Goal: Use online tool/utility: Utilize a website feature to perform a specific function

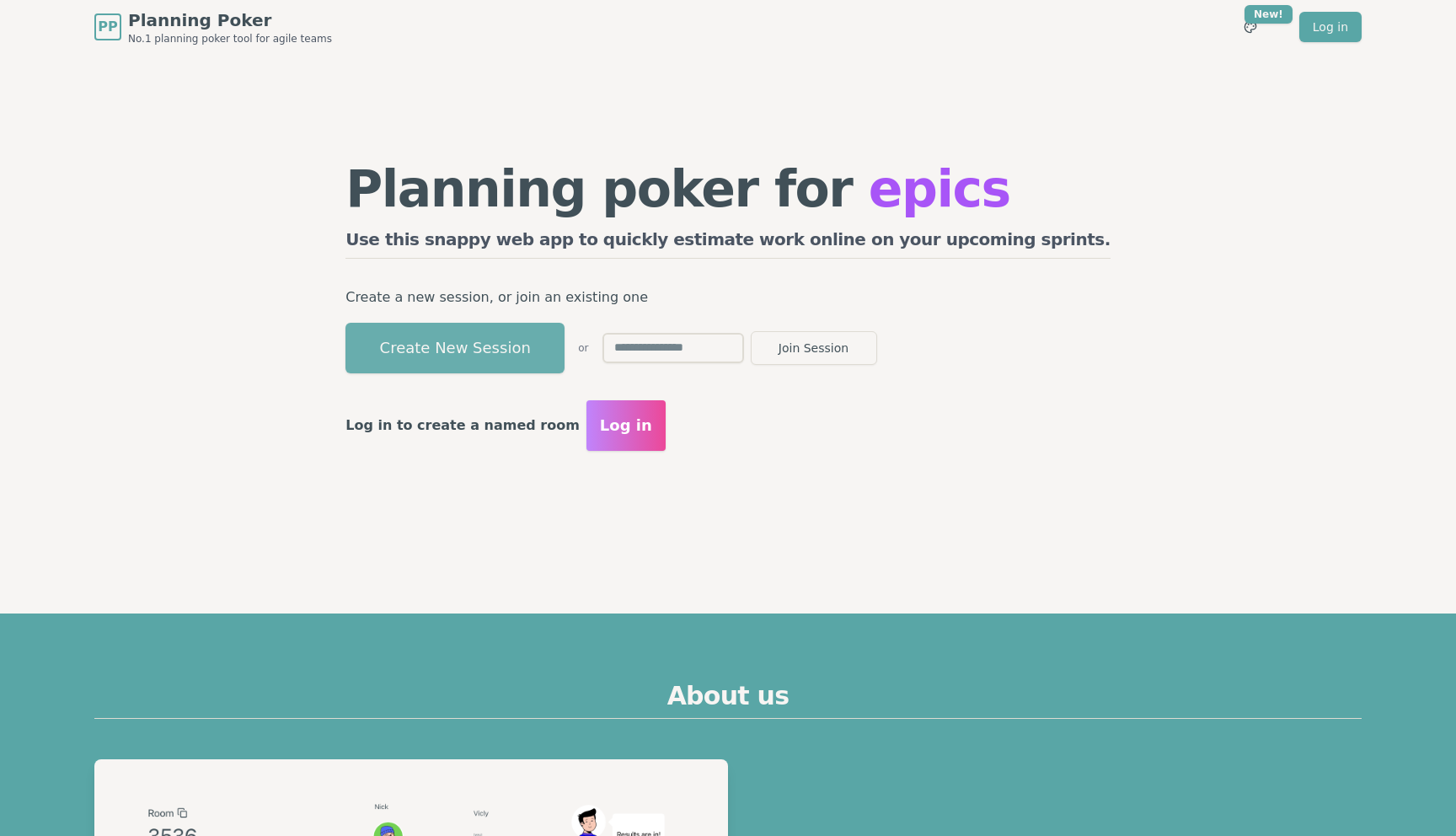
click at [522, 344] on button "Create New Session" at bounding box center [455, 348] width 219 height 51
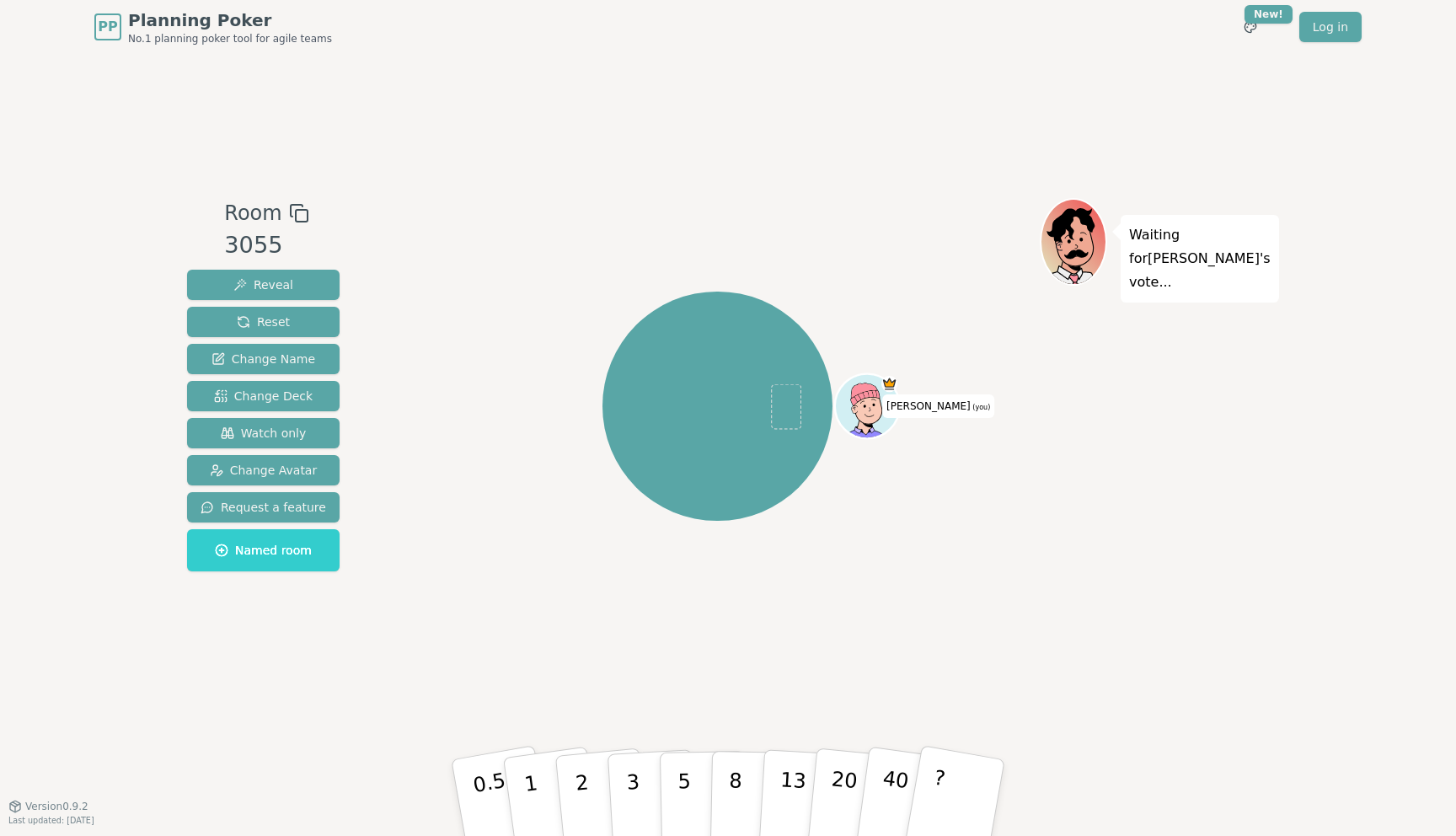
click at [686, 33] on div "PP Planning Poker No.1 planning poker tool for agile teams Toggle theme New! Lo…" at bounding box center [728, 27] width 1267 height 54
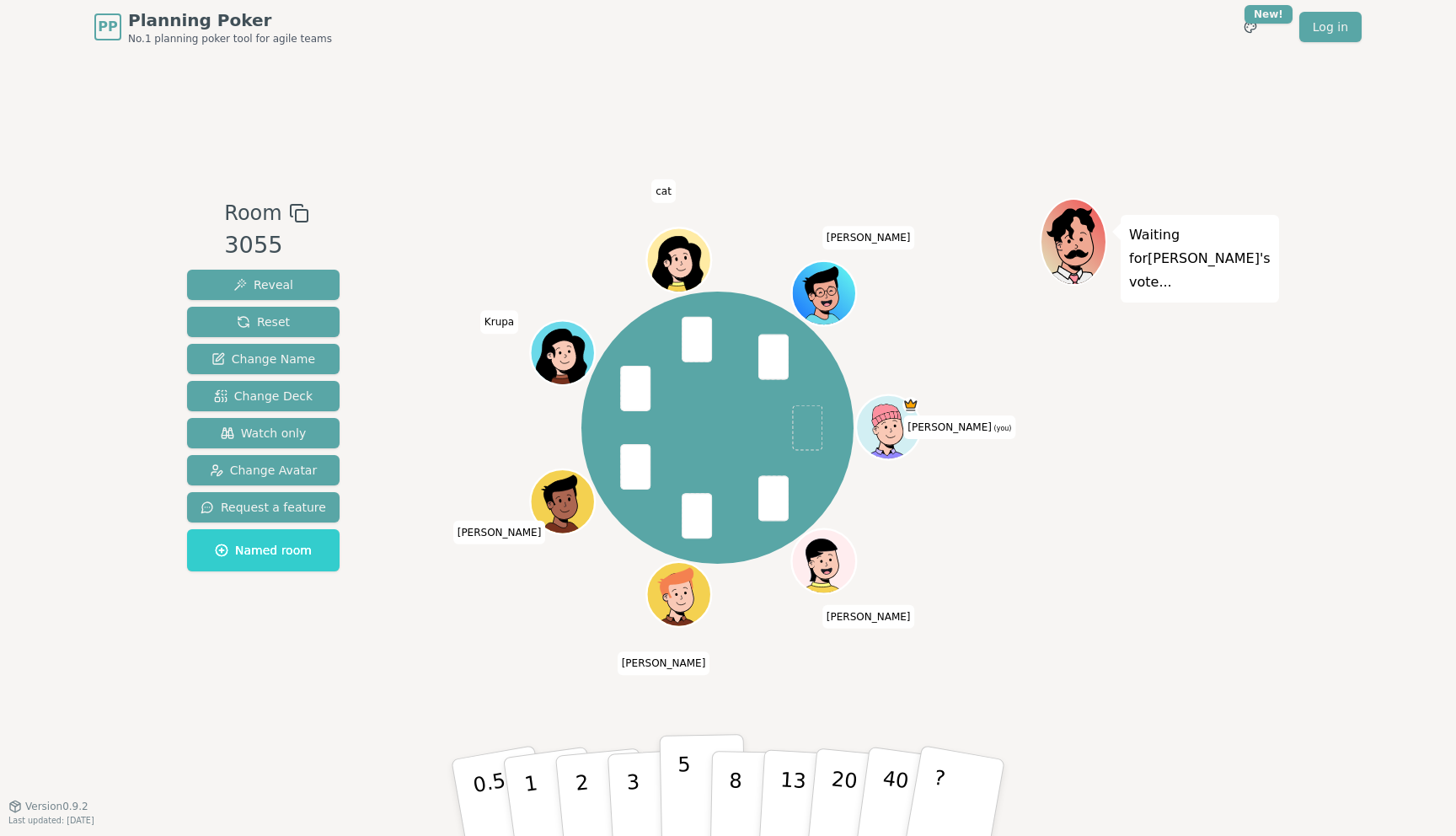
click at [681, 790] on p "5" at bounding box center [684, 798] width 14 height 91
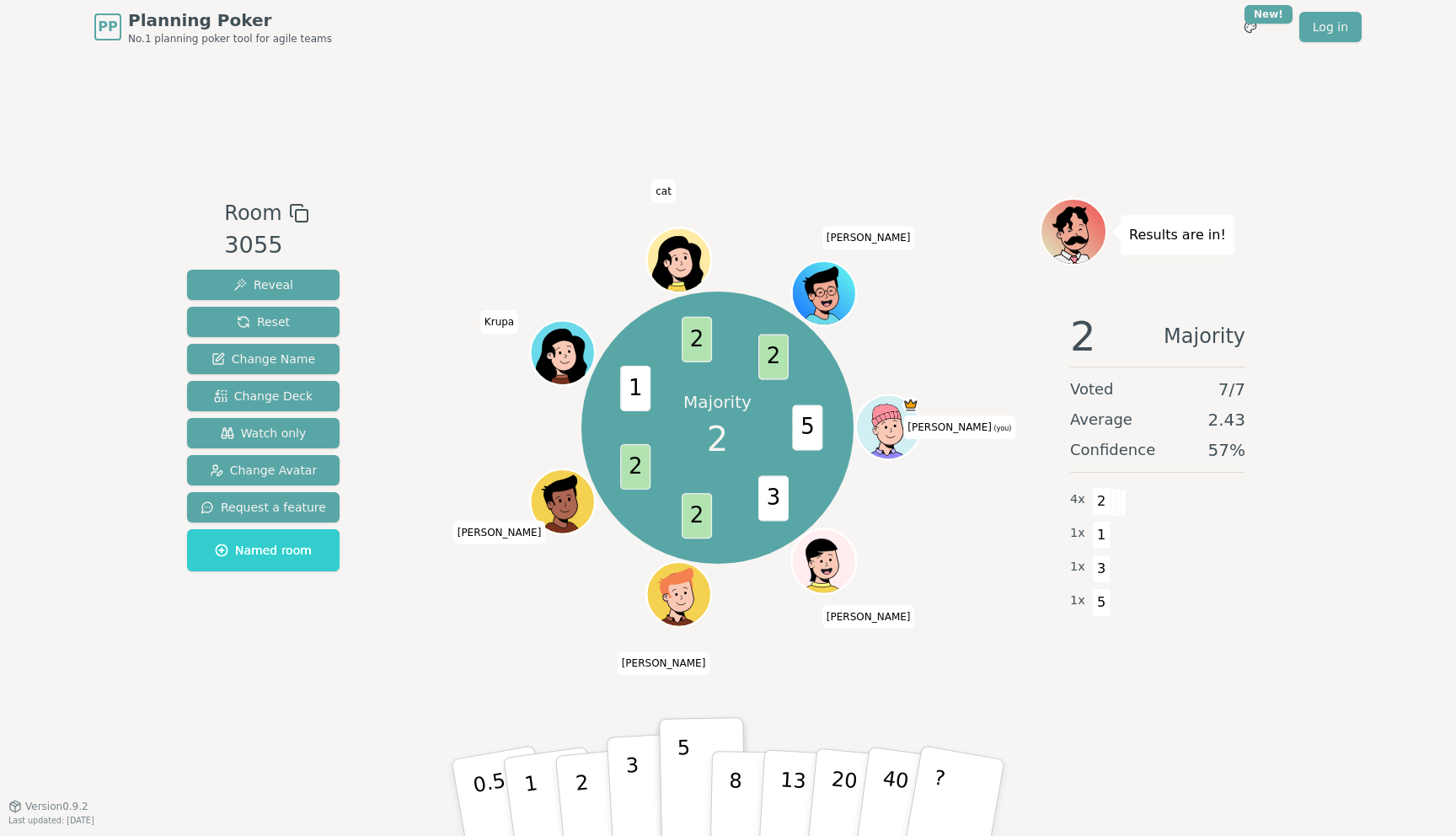
click at [629, 776] on p "3" at bounding box center [634, 800] width 18 height 92
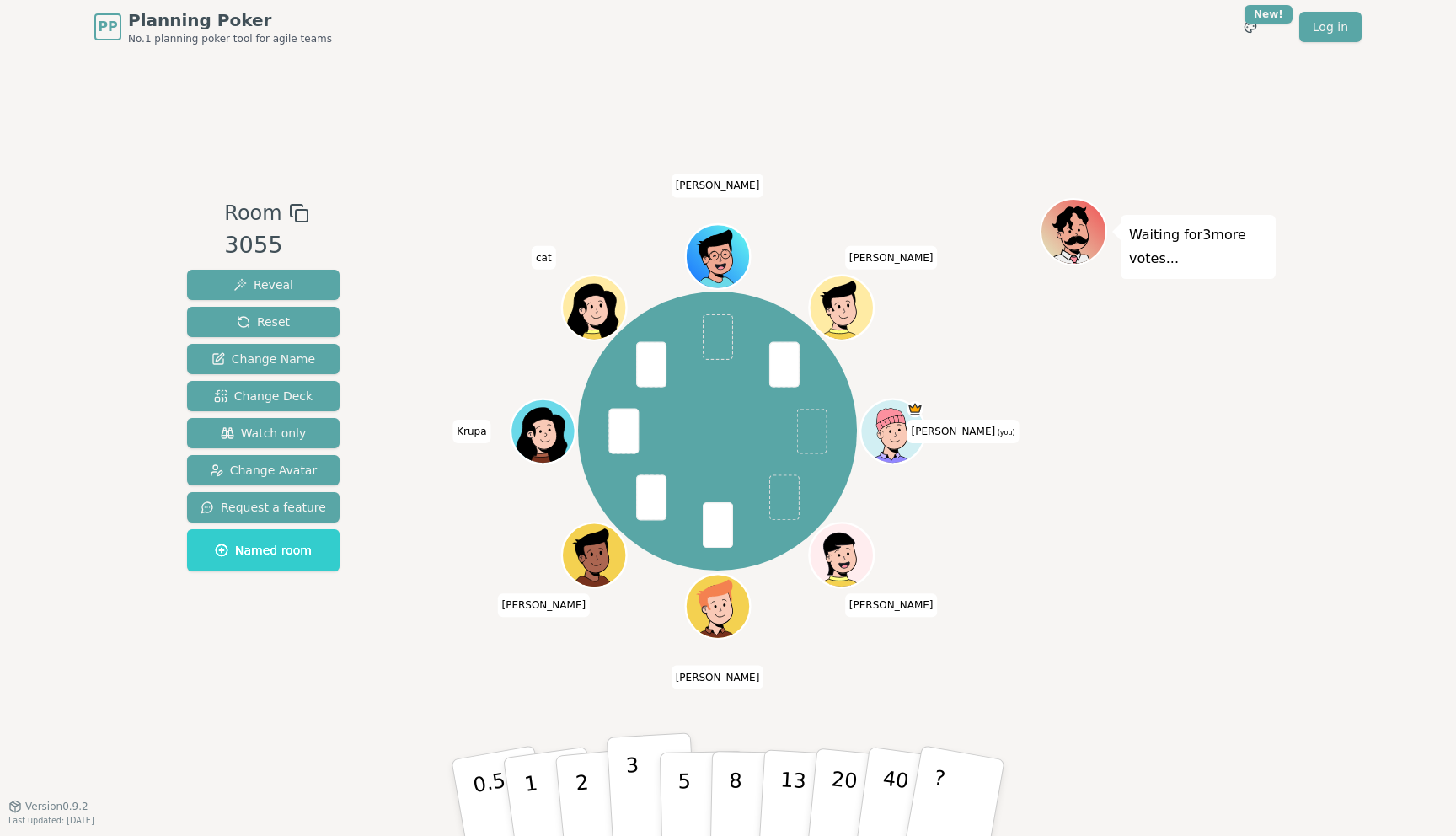
click at [635, 781] on p "3" at bounding box center [634, 800] width 18 height 92
click at [230, 286] on button "Reveal" at bounding box center [262, 285] width 152 height 31
click at [620, 802] on button "3" at bounding box center [653, 798] width 92 height 131
click at [593, 791] on button "2" at bounding box center [601, 799] width 96 height 134
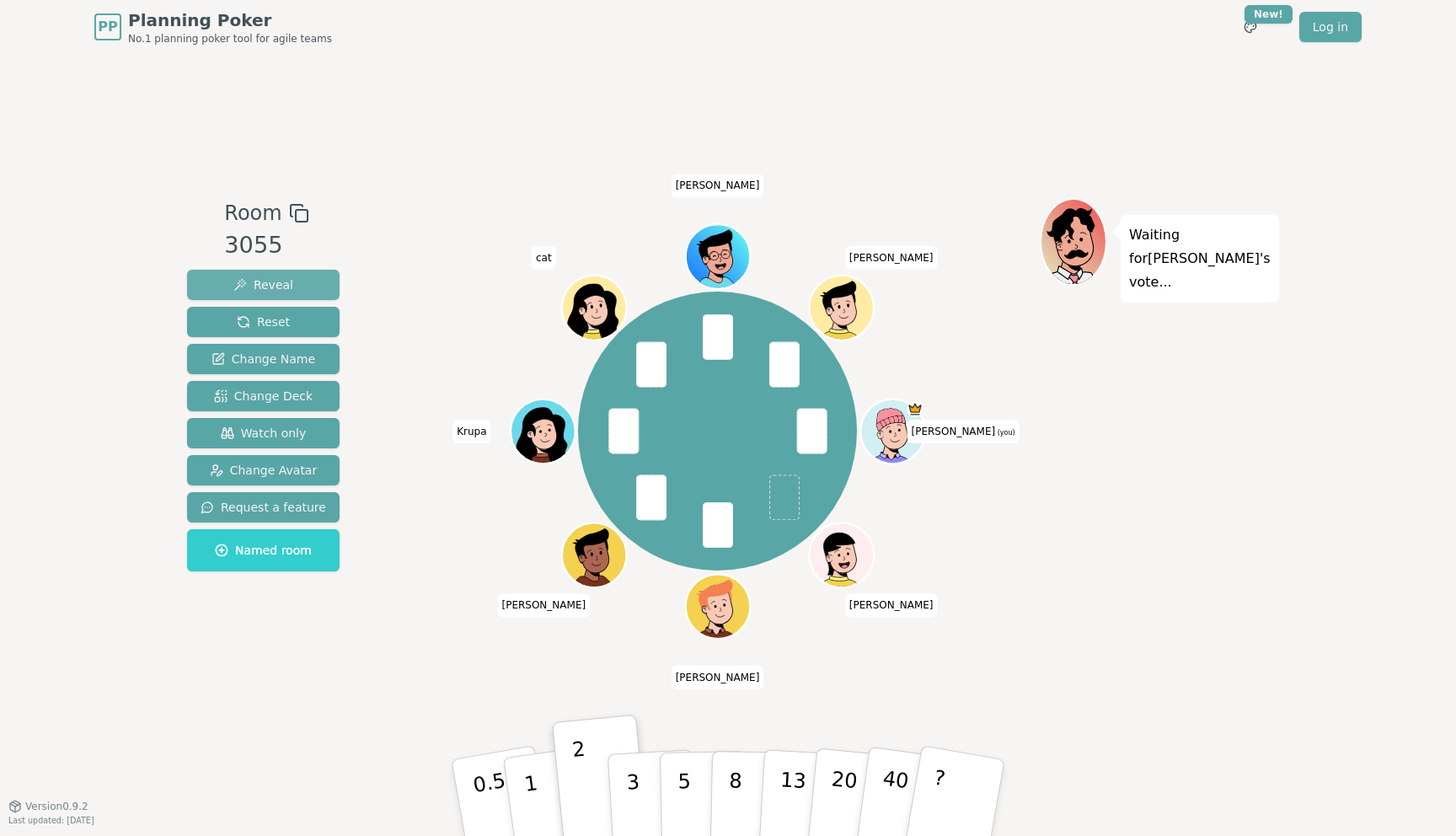
click at [235, 285] on span "Reveal" at bounding box center [263, 285] width 59 height 17
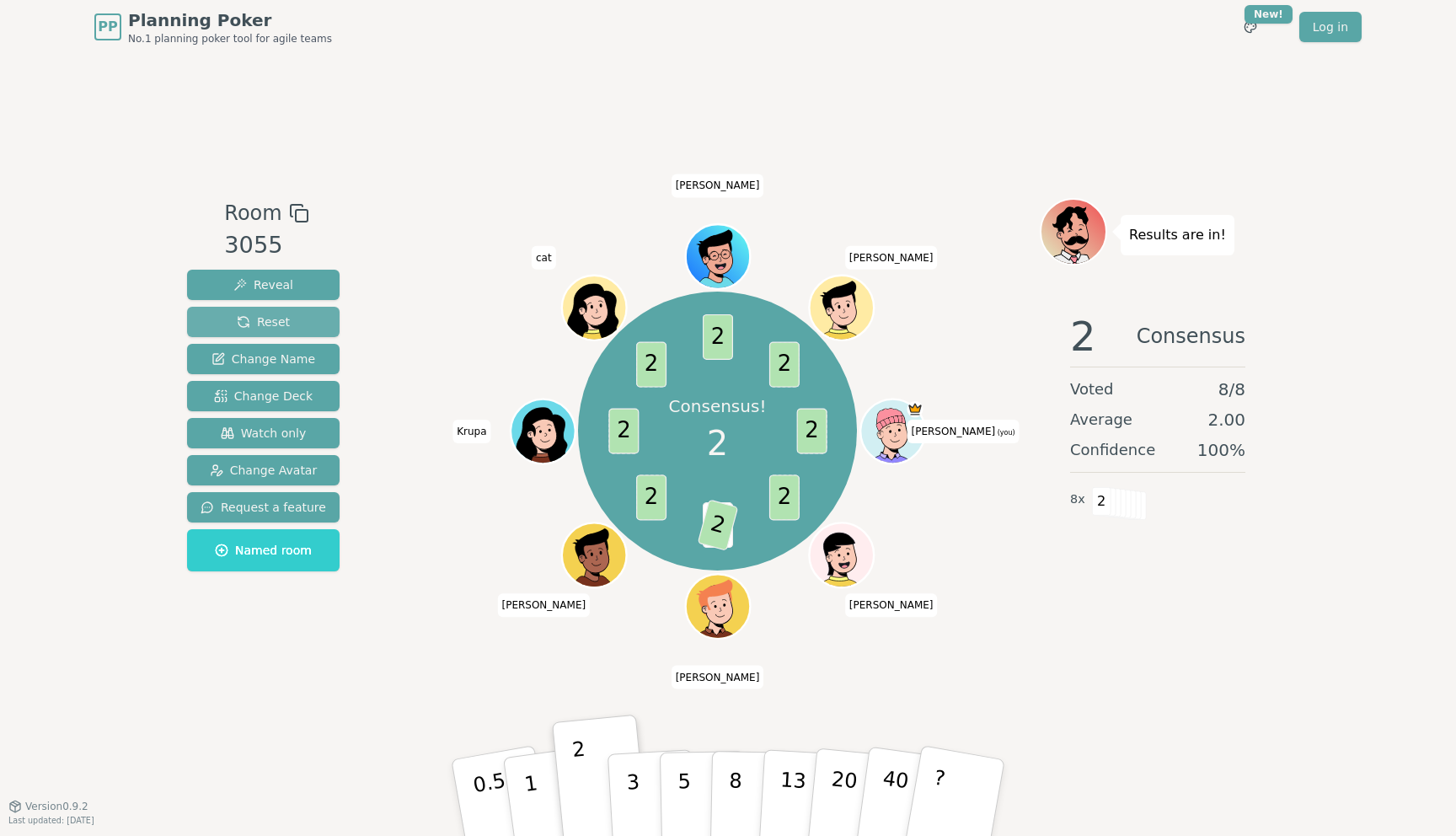
click at [246, 330] on button "Reset" at bounding box center [262, 322] width 152 height 31
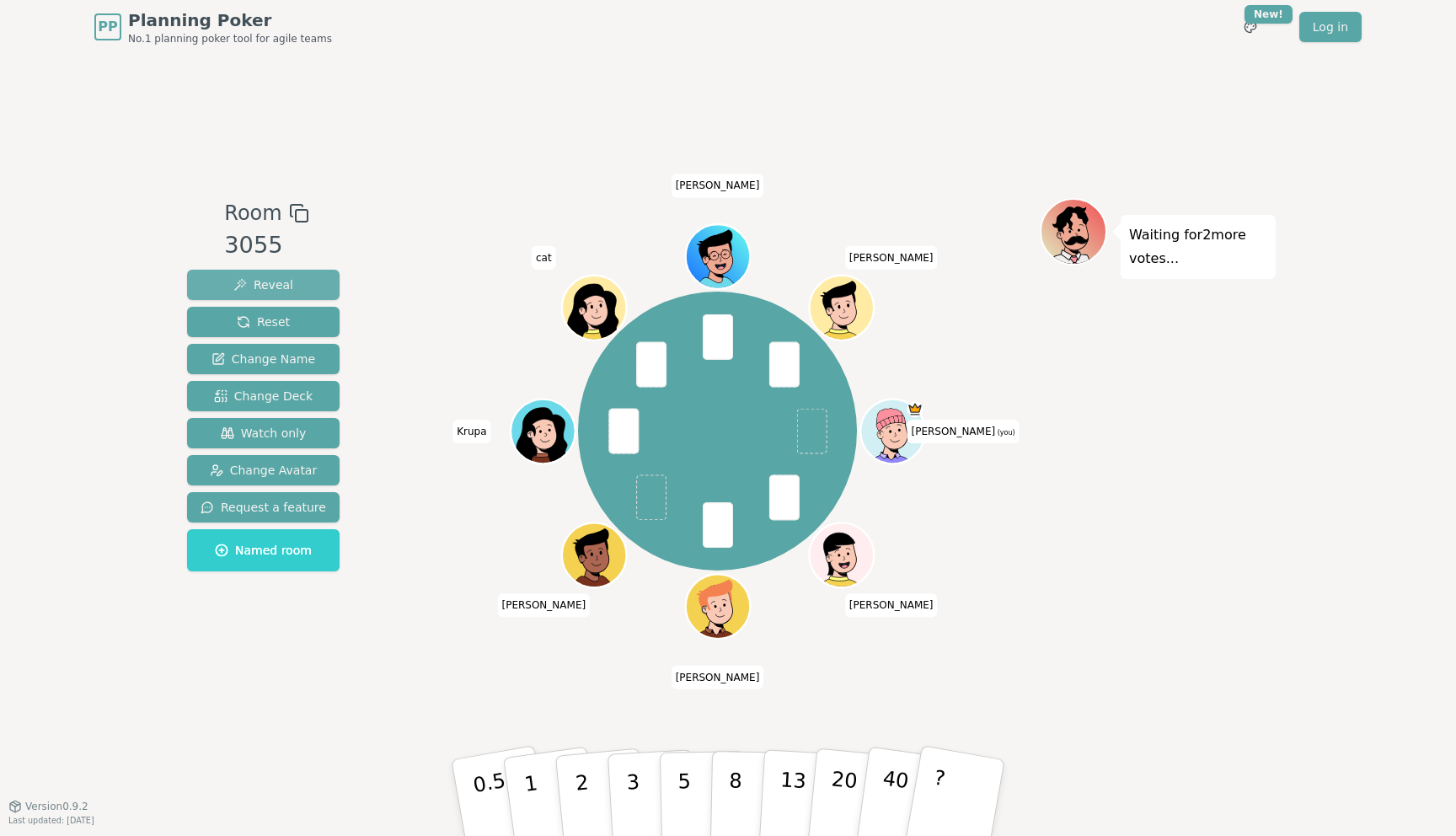
click at [234, 278] on span "Reveal" at bounding box center [263, 285] width 59 height 17
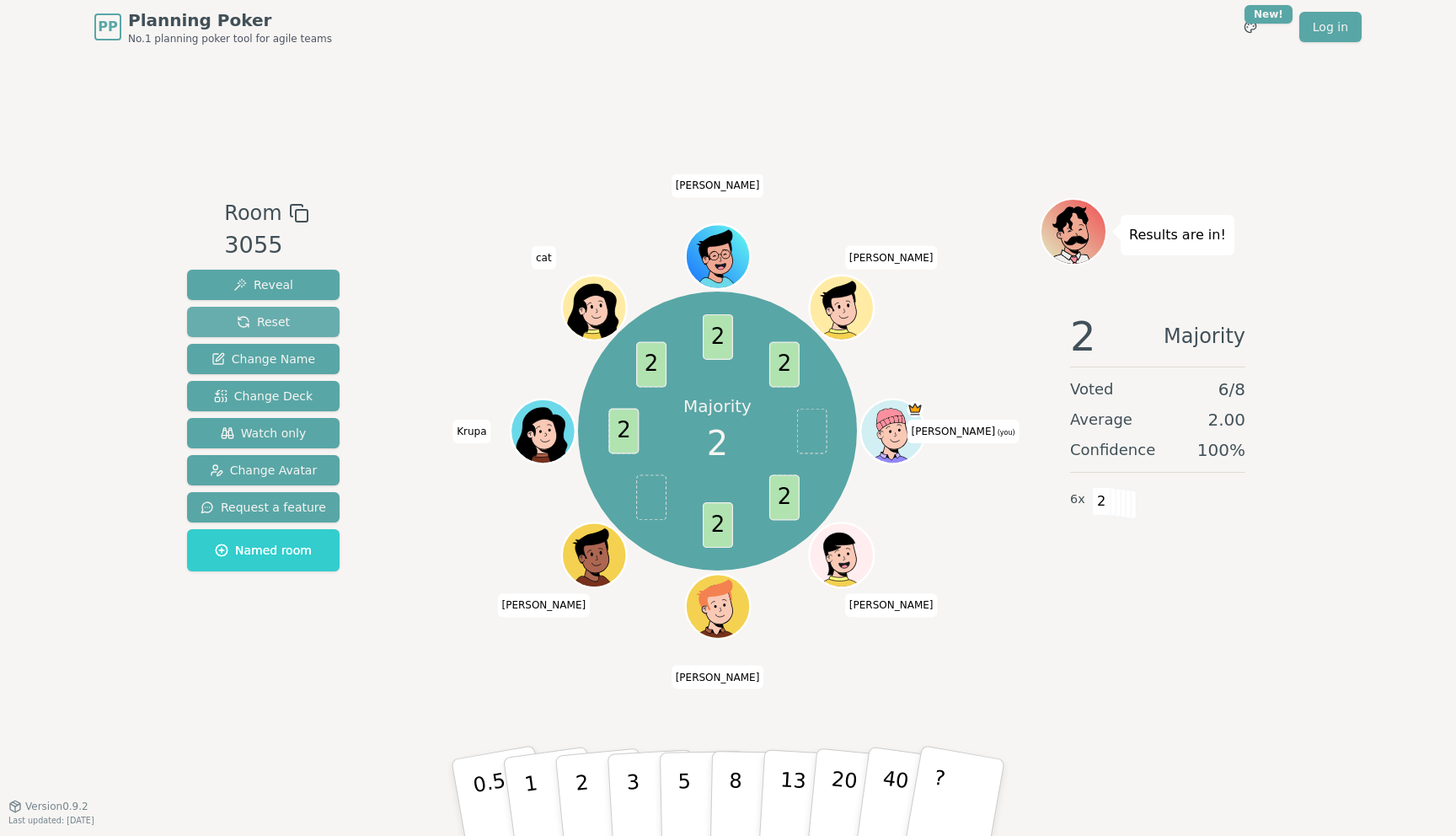
click at [258, 319] on span "Reset" at bounding box center [262, 322] width 53 height 17
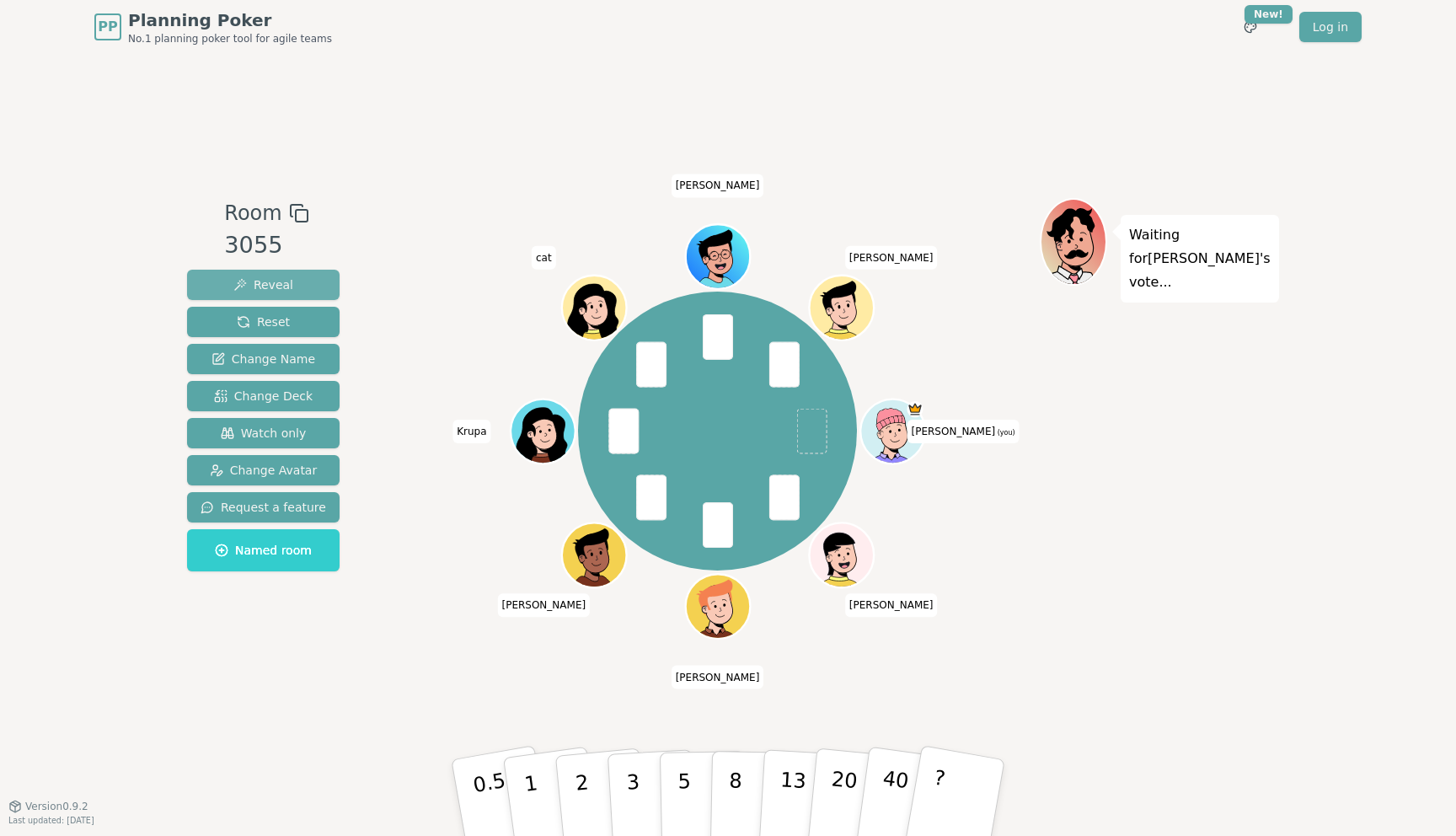
click at [301, 290] on button "Reveal" at bounding box center [262, 285] width 152 height 31
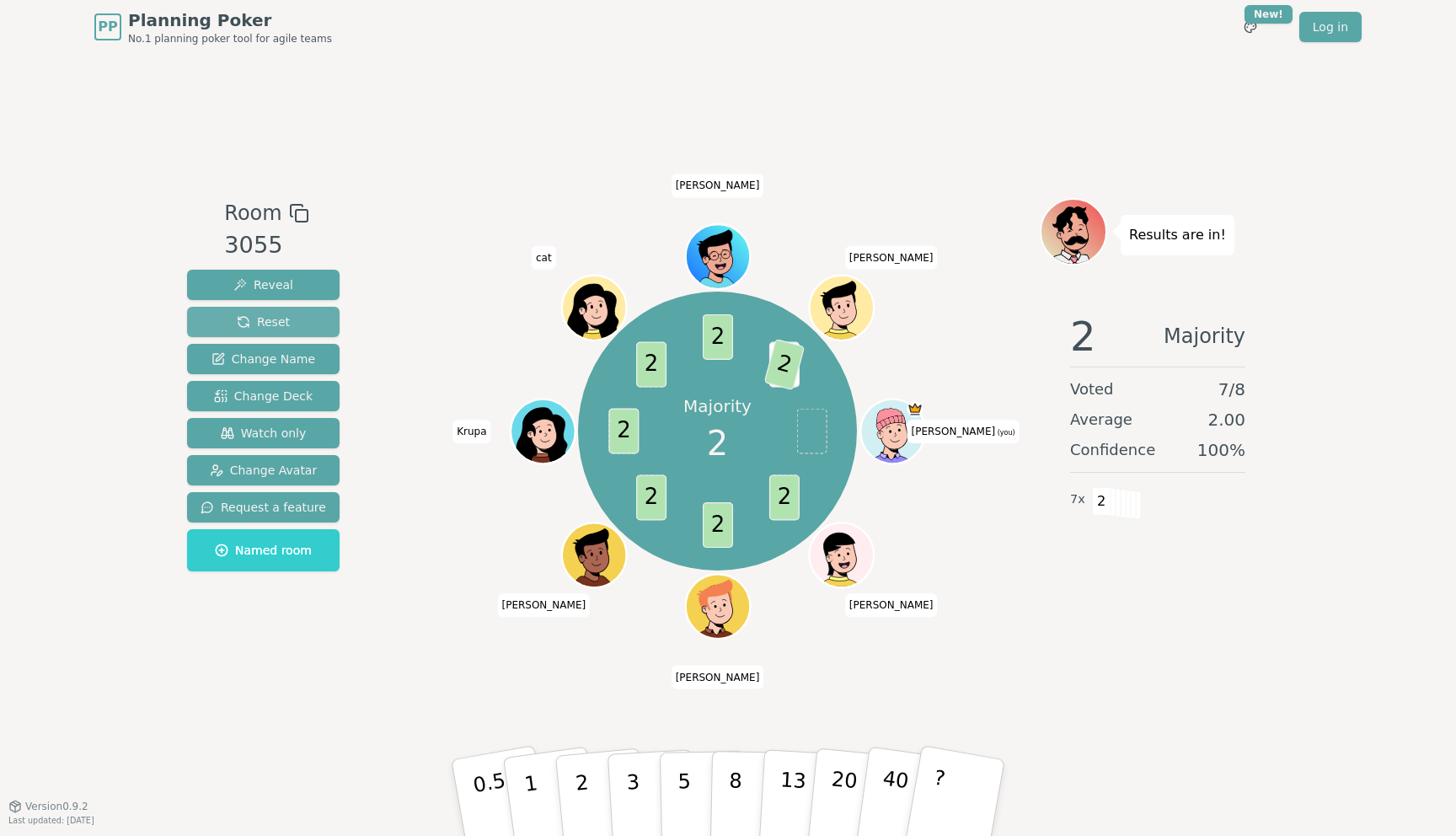
click at [268, 320] on span "Reset" at bounding box center [262, 322] width 53 height 17
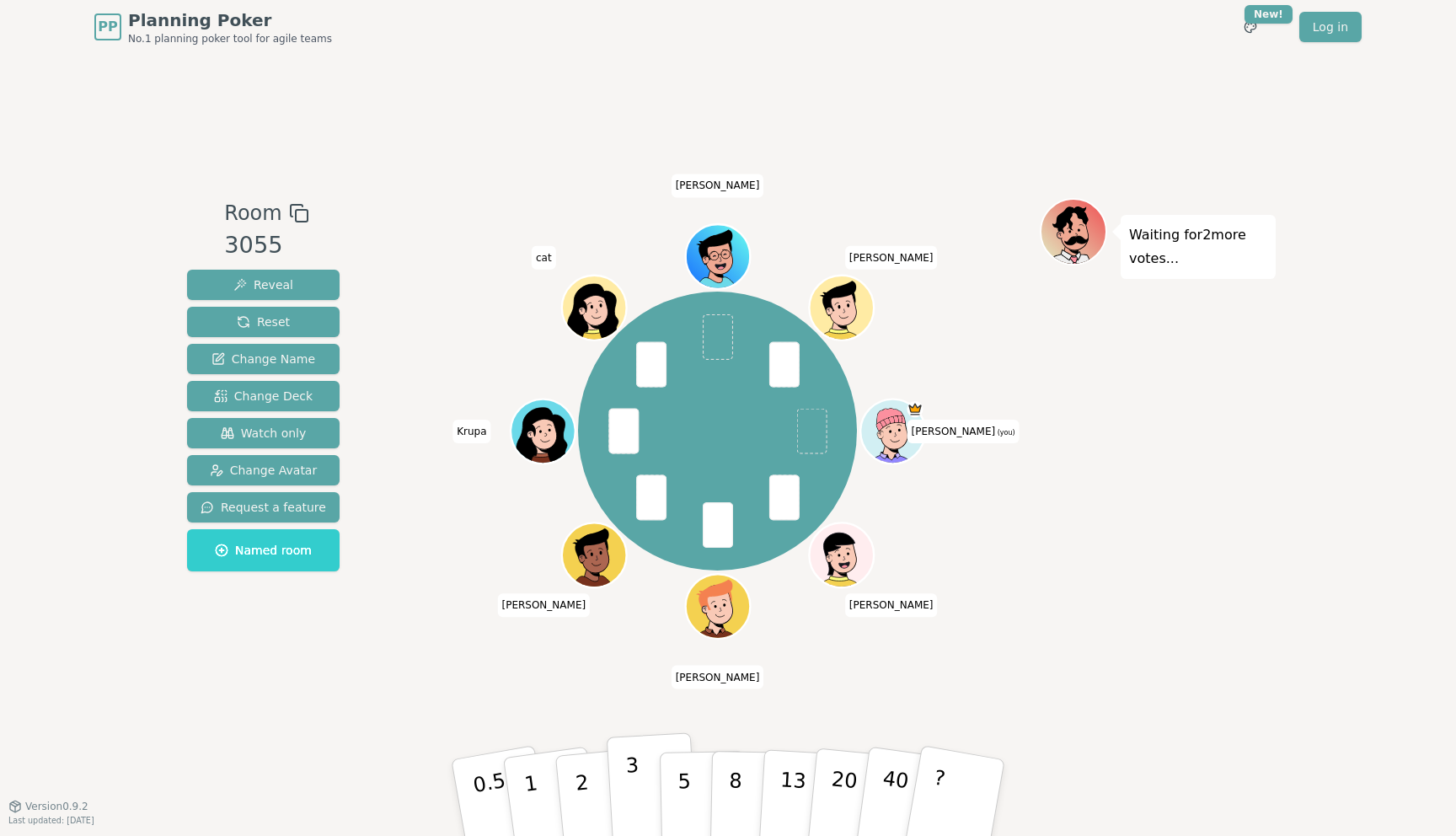
click at [623, 792] on button "3" at bounding box center [653, 798] width 92 height 131
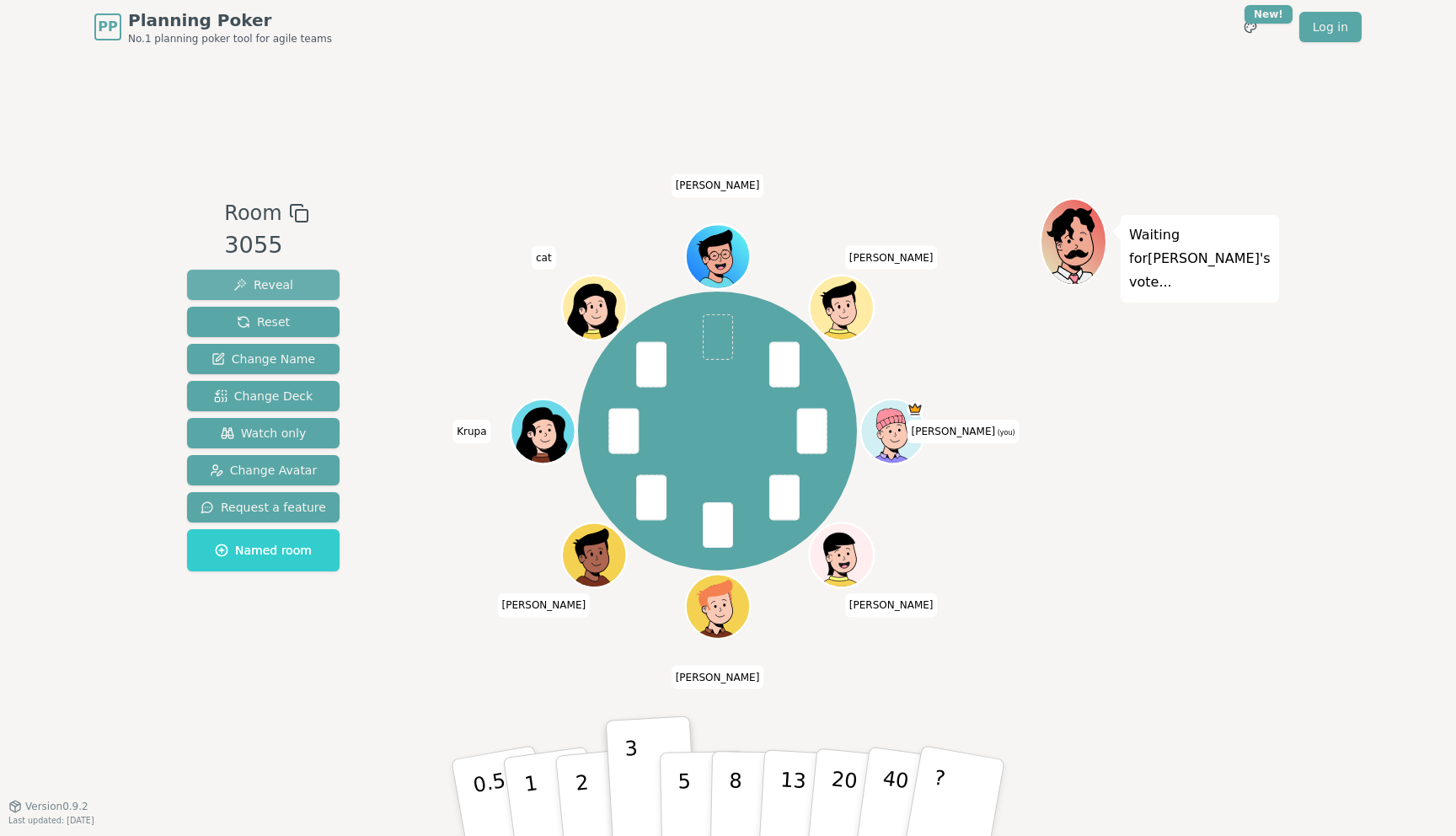
click at [285, 290] on span "Reveal" at bounding box center [263, 285] width 59 height 17
click at [248, 281] on span "Reveal" at bounding box center [263, 285] width 59 height 17
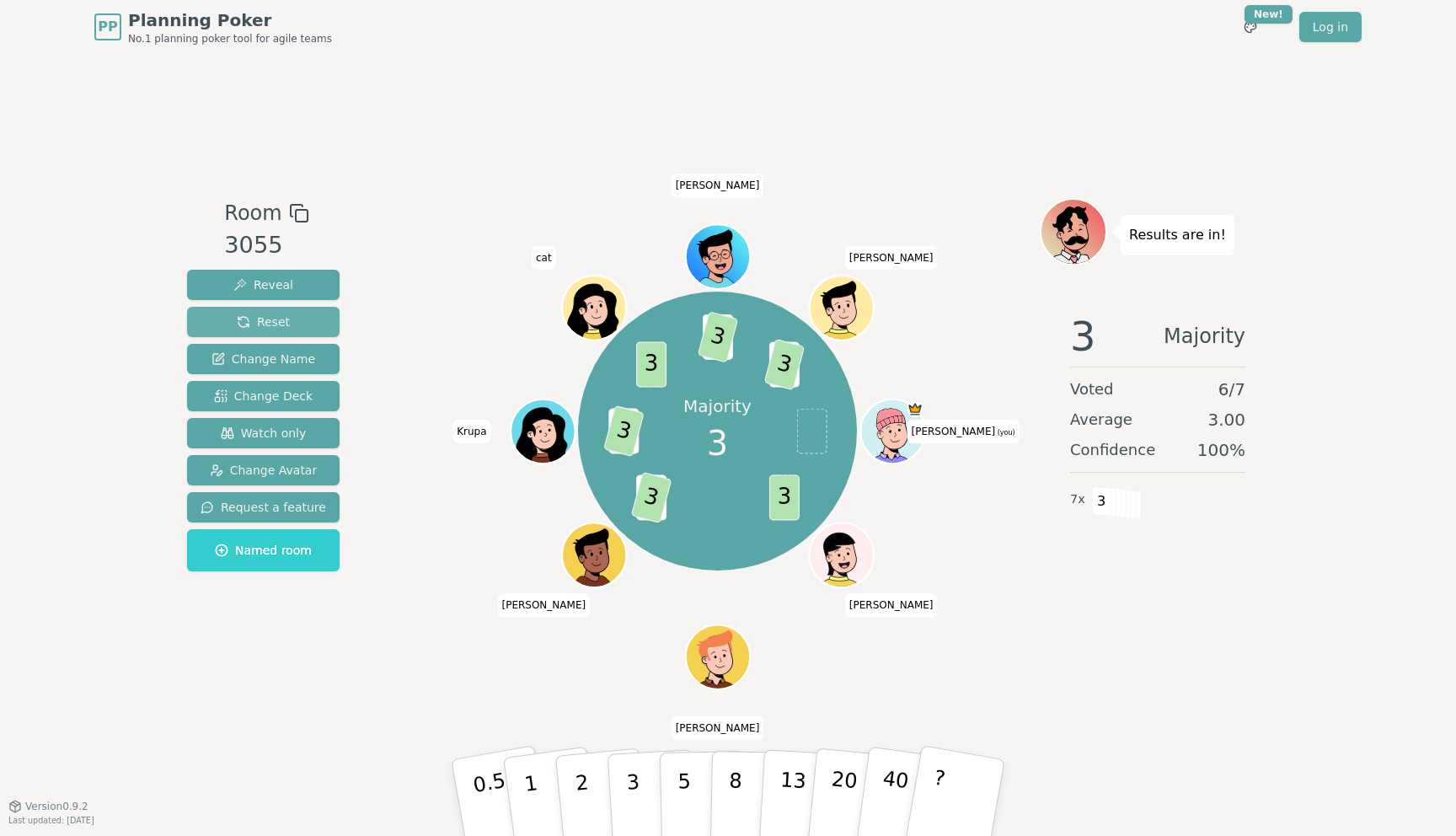
click at [284, 324] on span "Reset" at bounding box center [262, 322] width 53 height 17
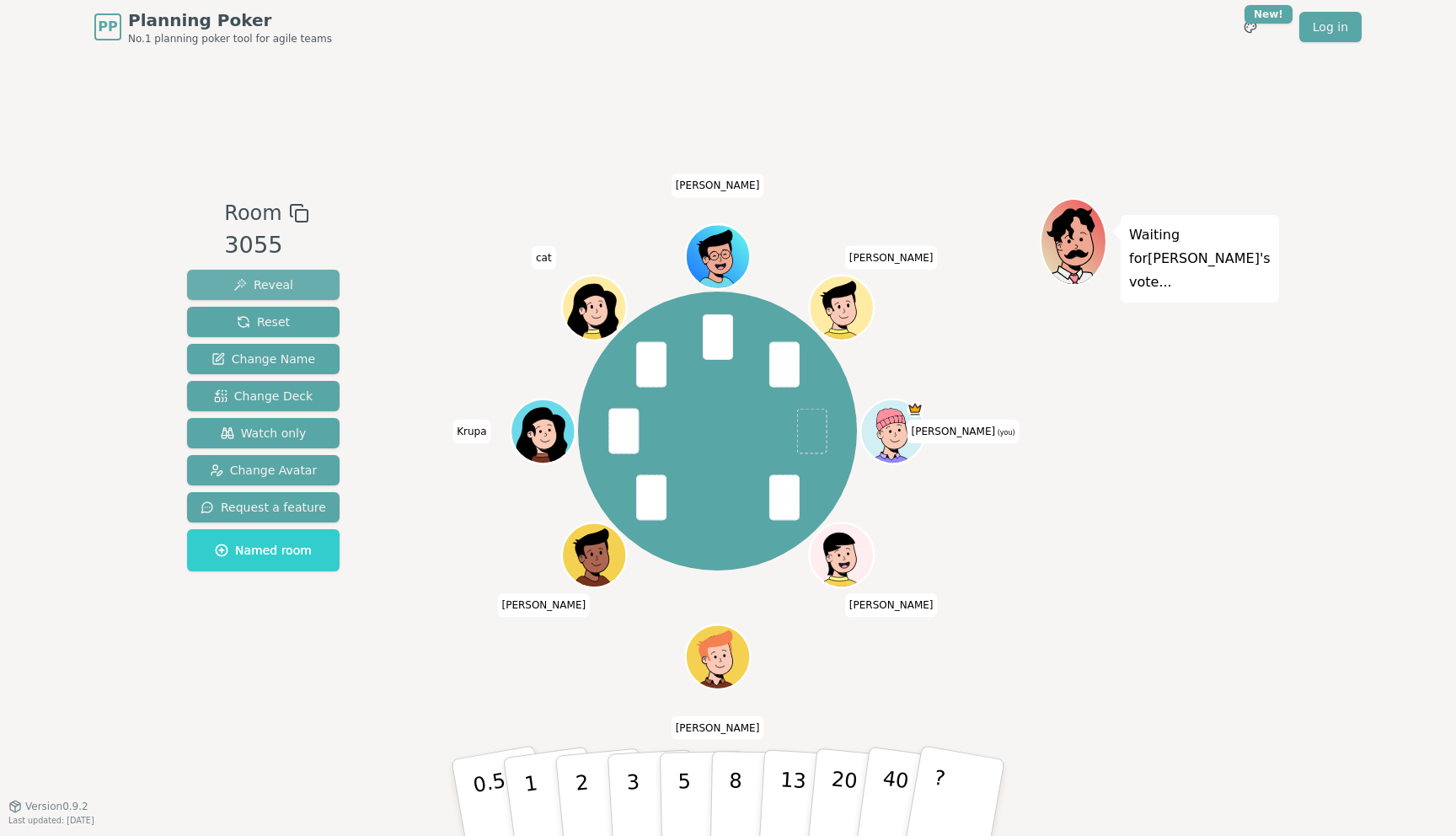
click at [228, 286] on button "Reveal" at bounding box center [262, 285] width 152 height 31
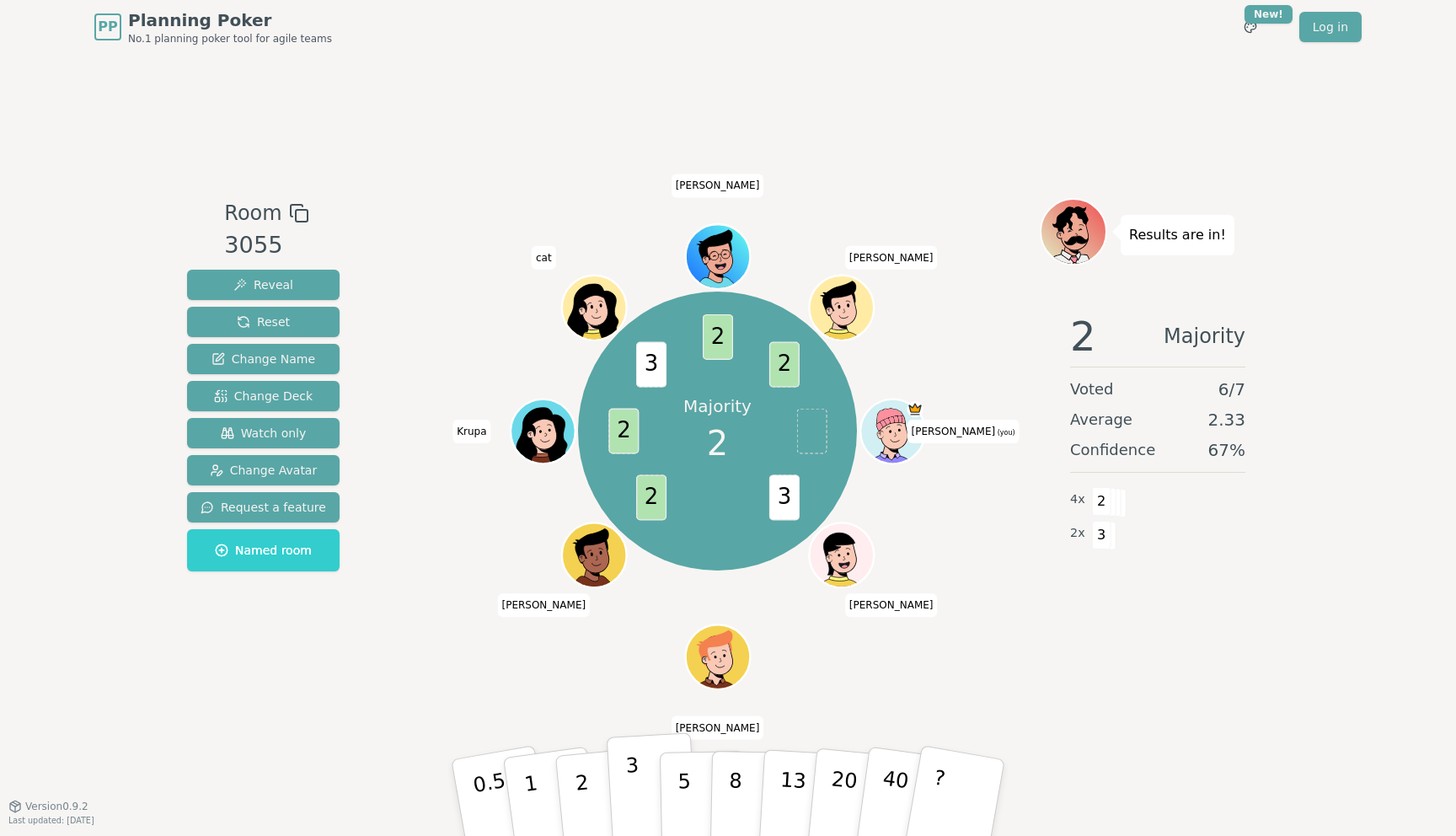
click at [622, 808] on button "3" at bounding box center [653, 798] width 92 height 131
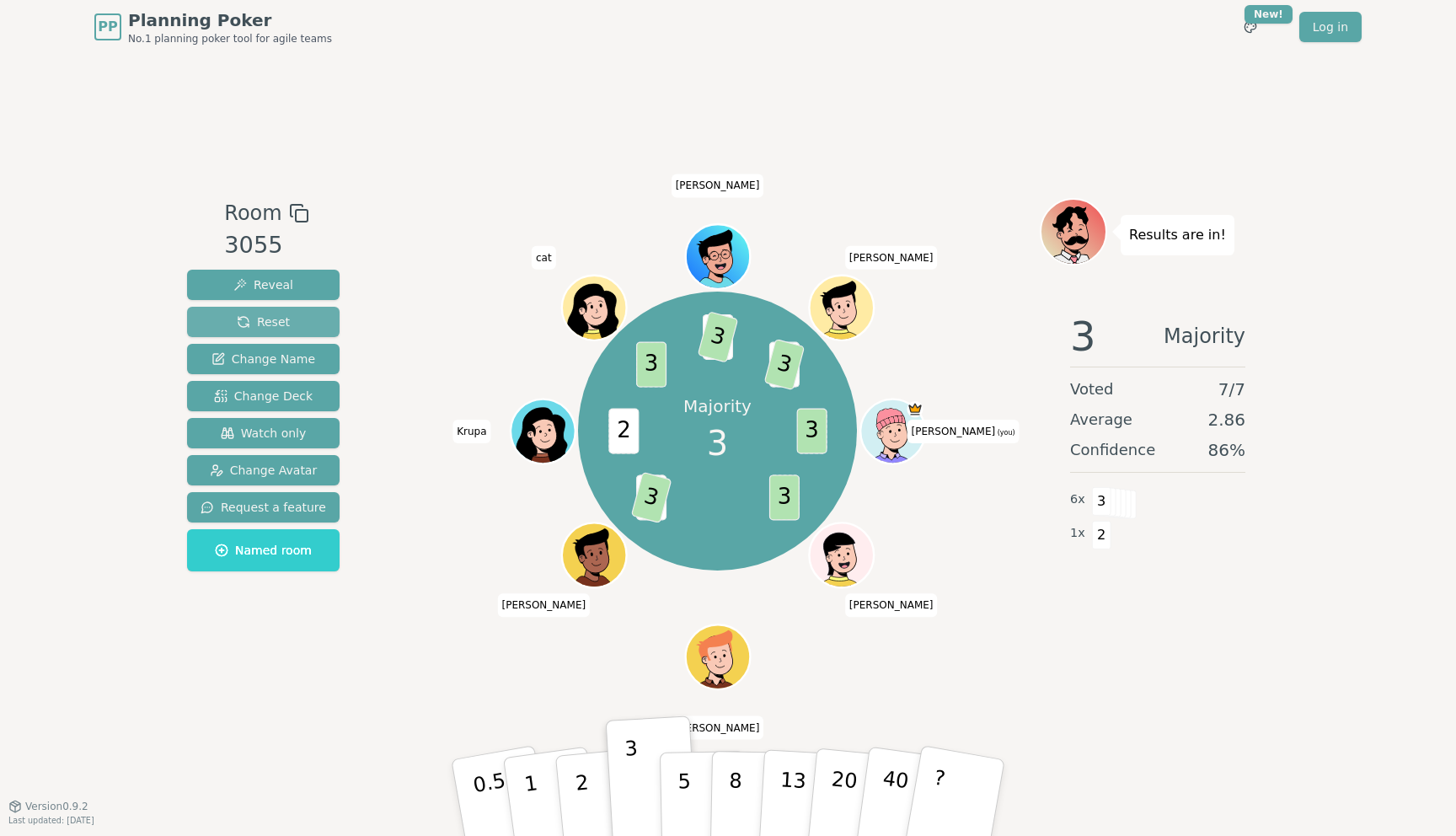
click at [252, 313] on span "Reset" at bounding box center [262, 322] width 53 height 17
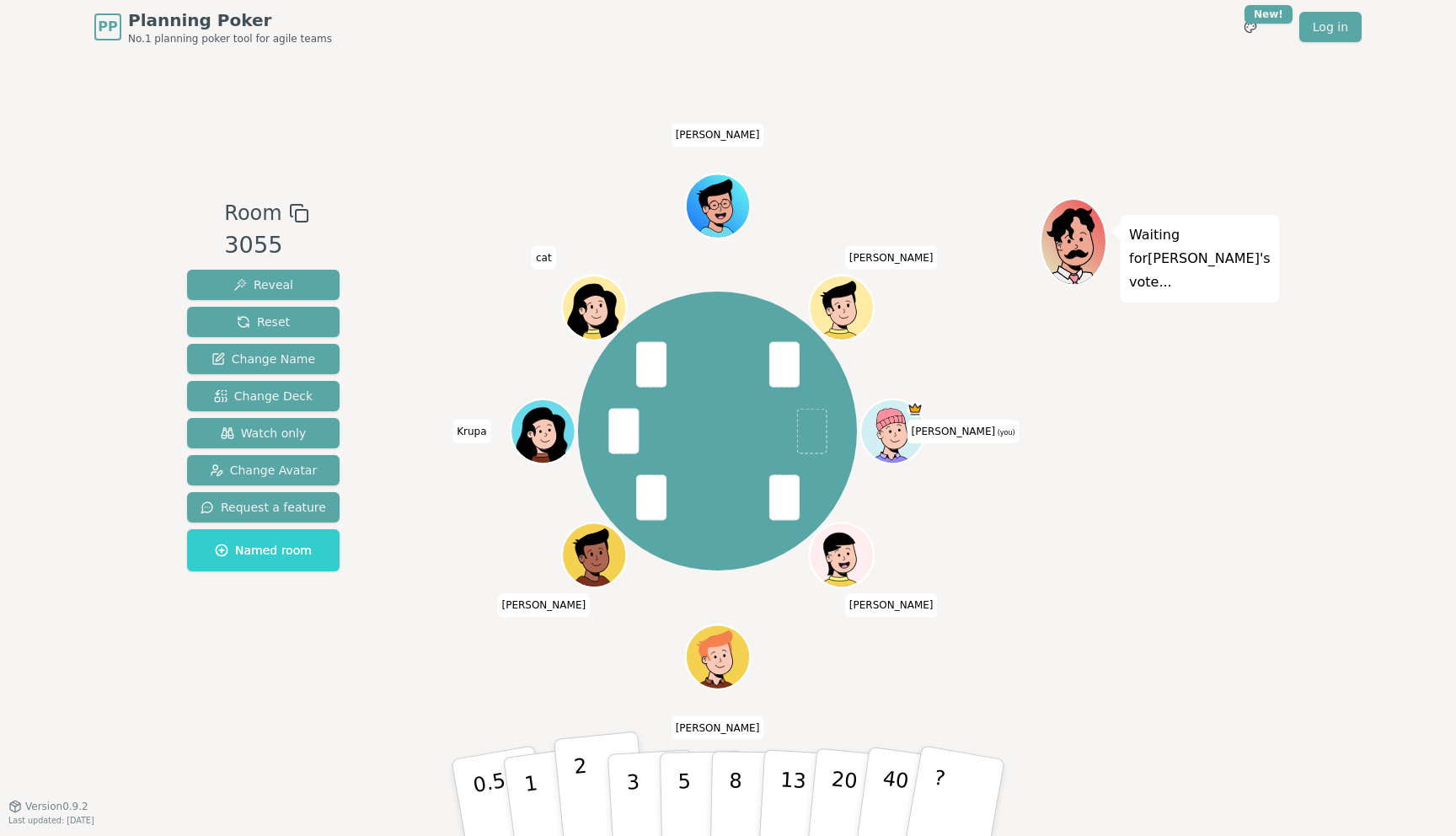
click at [592, 782] on button "2" at bounding box center [601, 799] width 96 height 134
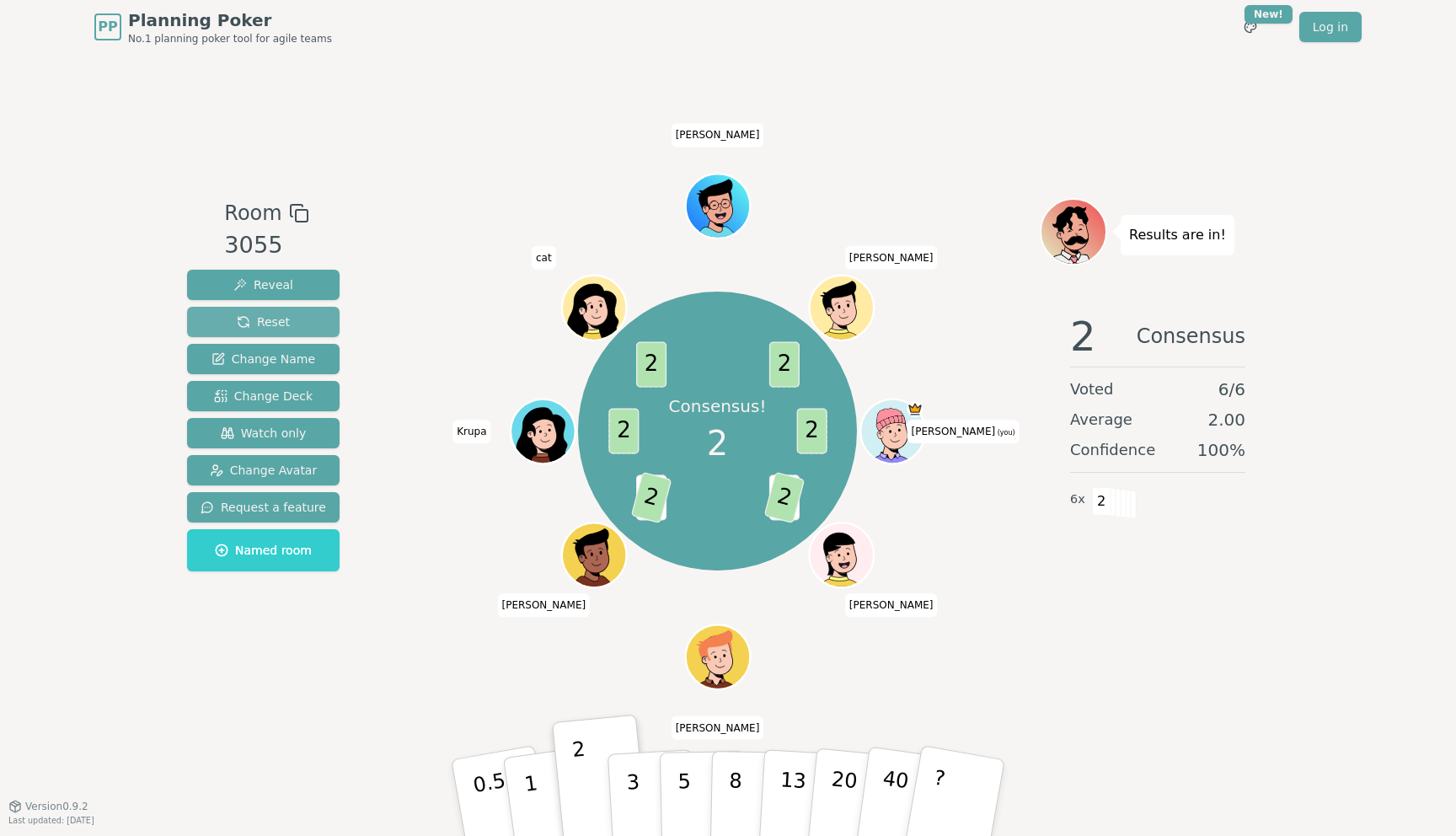
click at [258, 322] on span "Reset" at bounding box center [262, 322] width 53 height 17
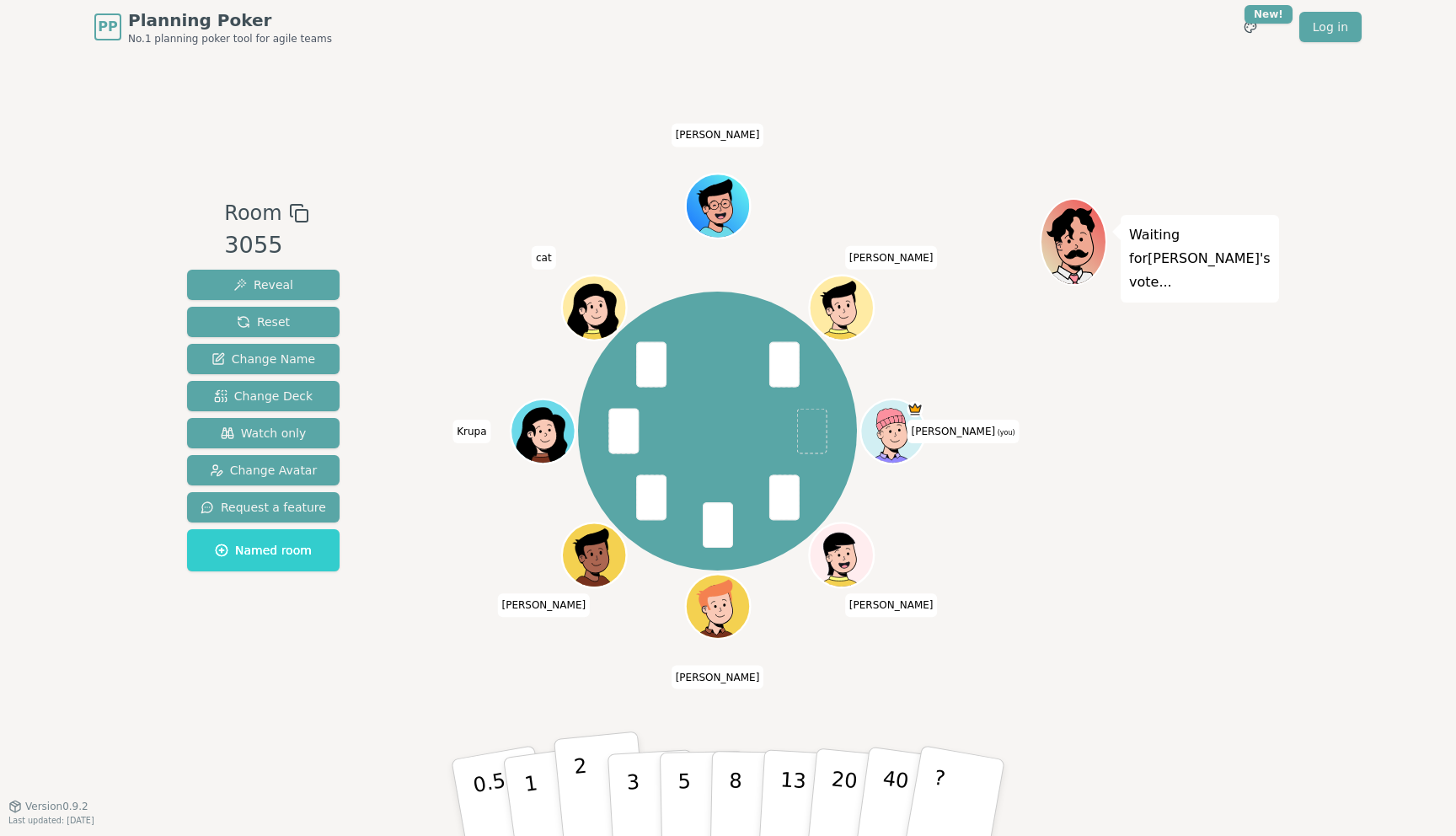
click at [594, 780] on button "2" at bounding box center [601, 799] width 96 height 134
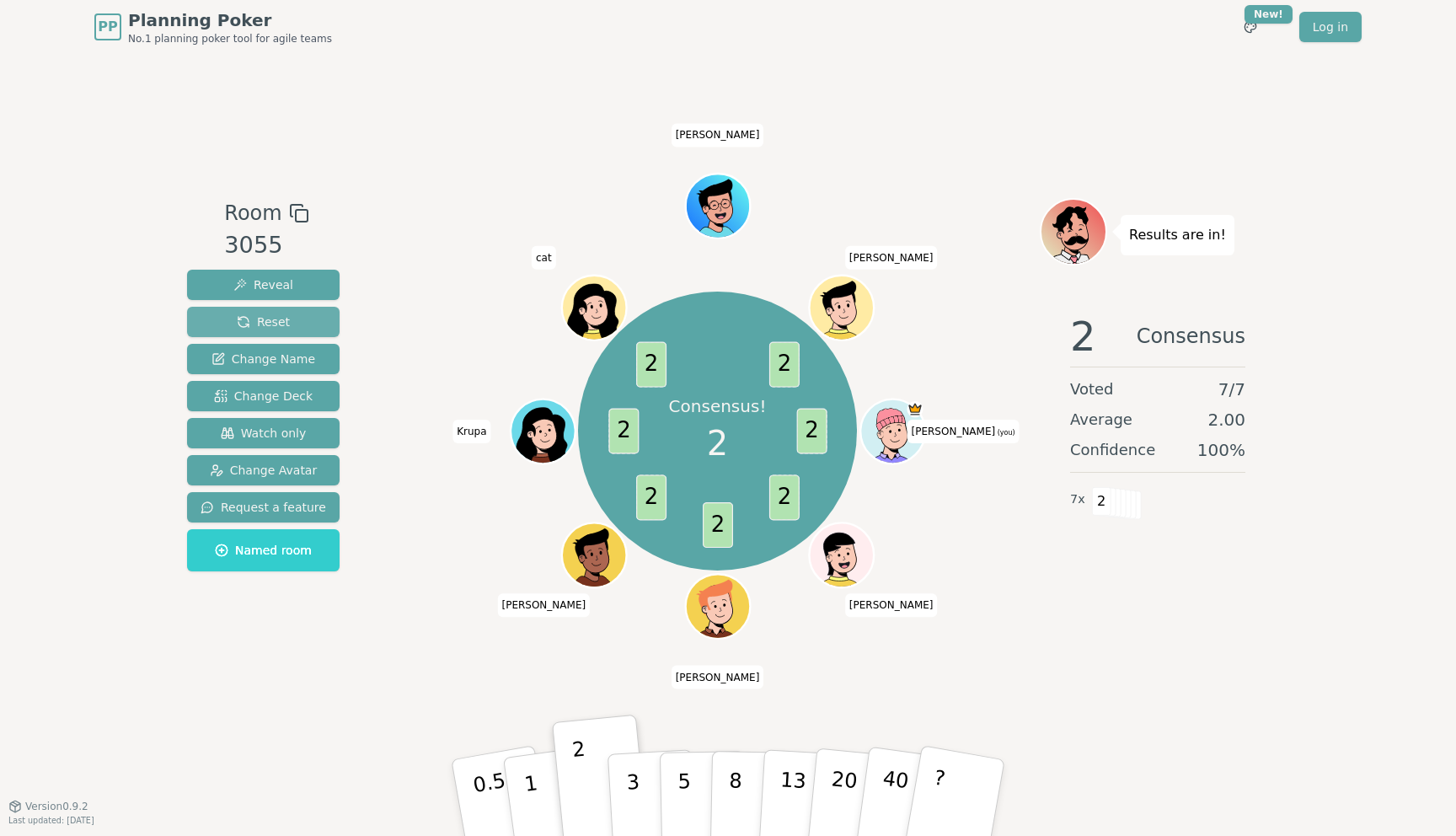
click at [279, 320] on span "Reset" at bounding box center [262, 322] width 53 height 17
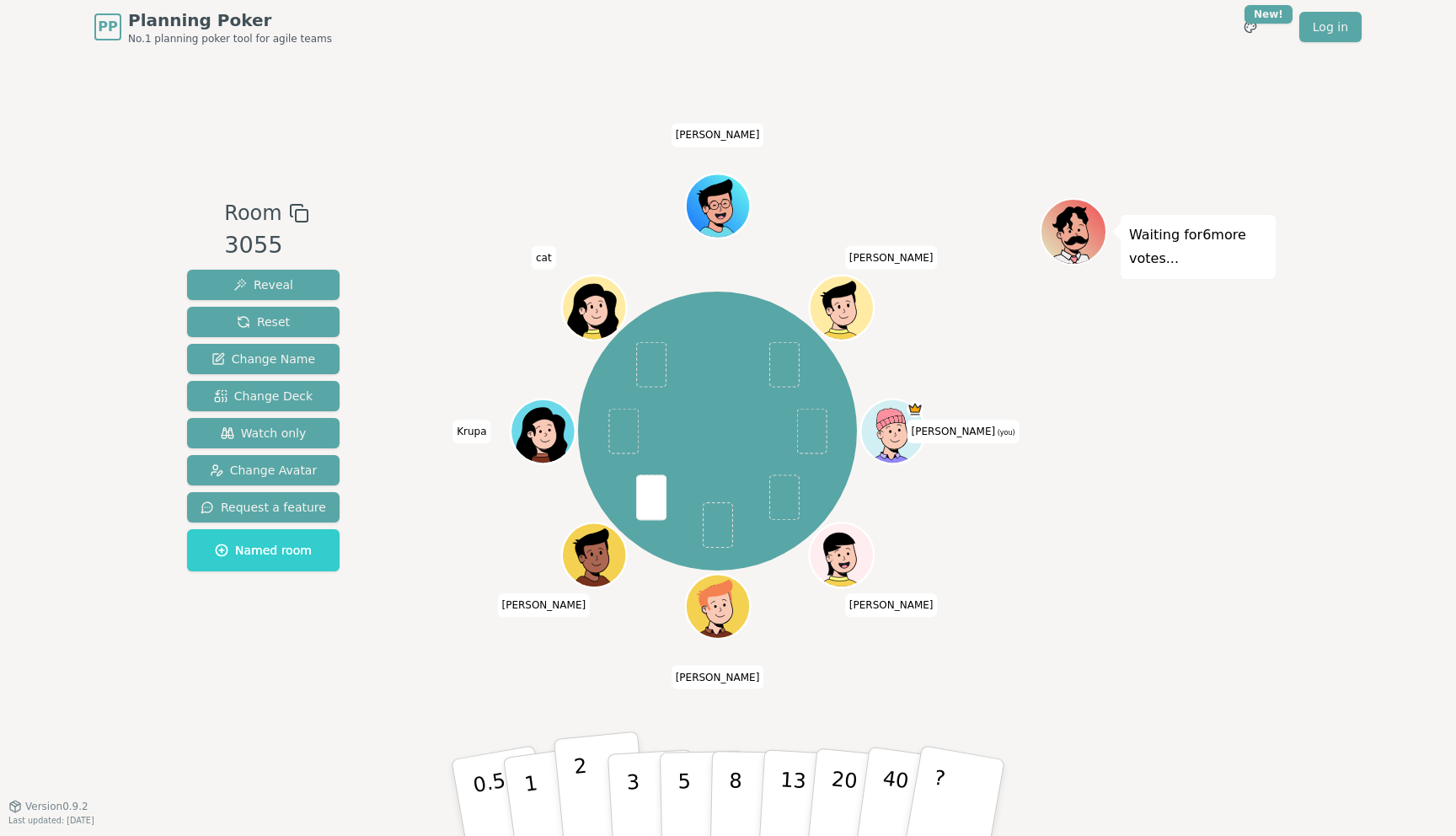
click at [584, 780] on p "2" at bounding box center [583, 801] width 22 height 92
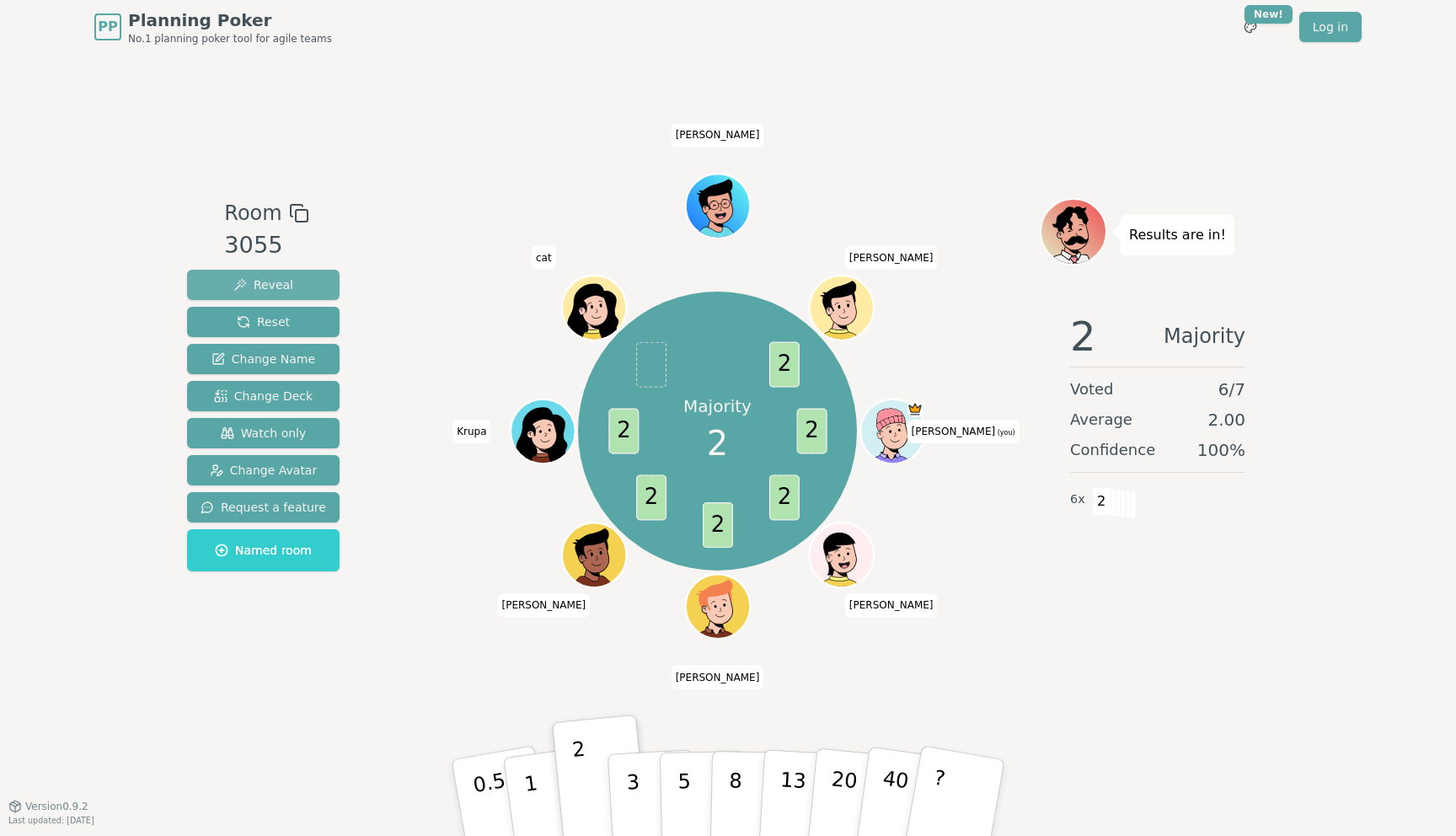
click at [252, 273] on button "Reveal" at bounding box center [262, 285] width 152 height 31
click at [256, 280] on span "Reveal" at bounding box center [263, 285] width 59 height 17
click at [277, 327] on span "Reset" at bounding box center [262, 322] width 53 height 17
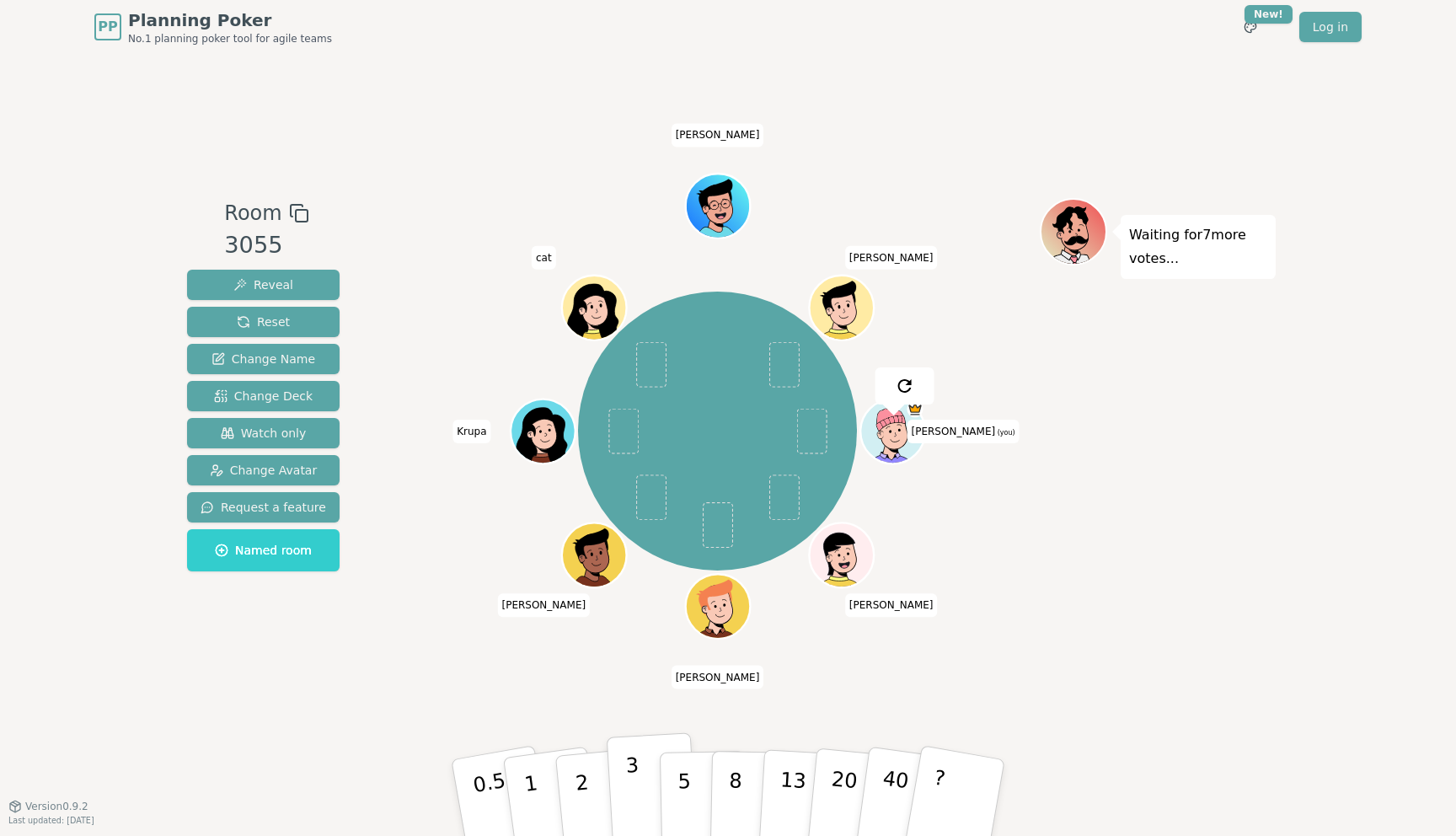
click at [641, 785] on button "3" at bounding box center [653, 798] width 92 height 131
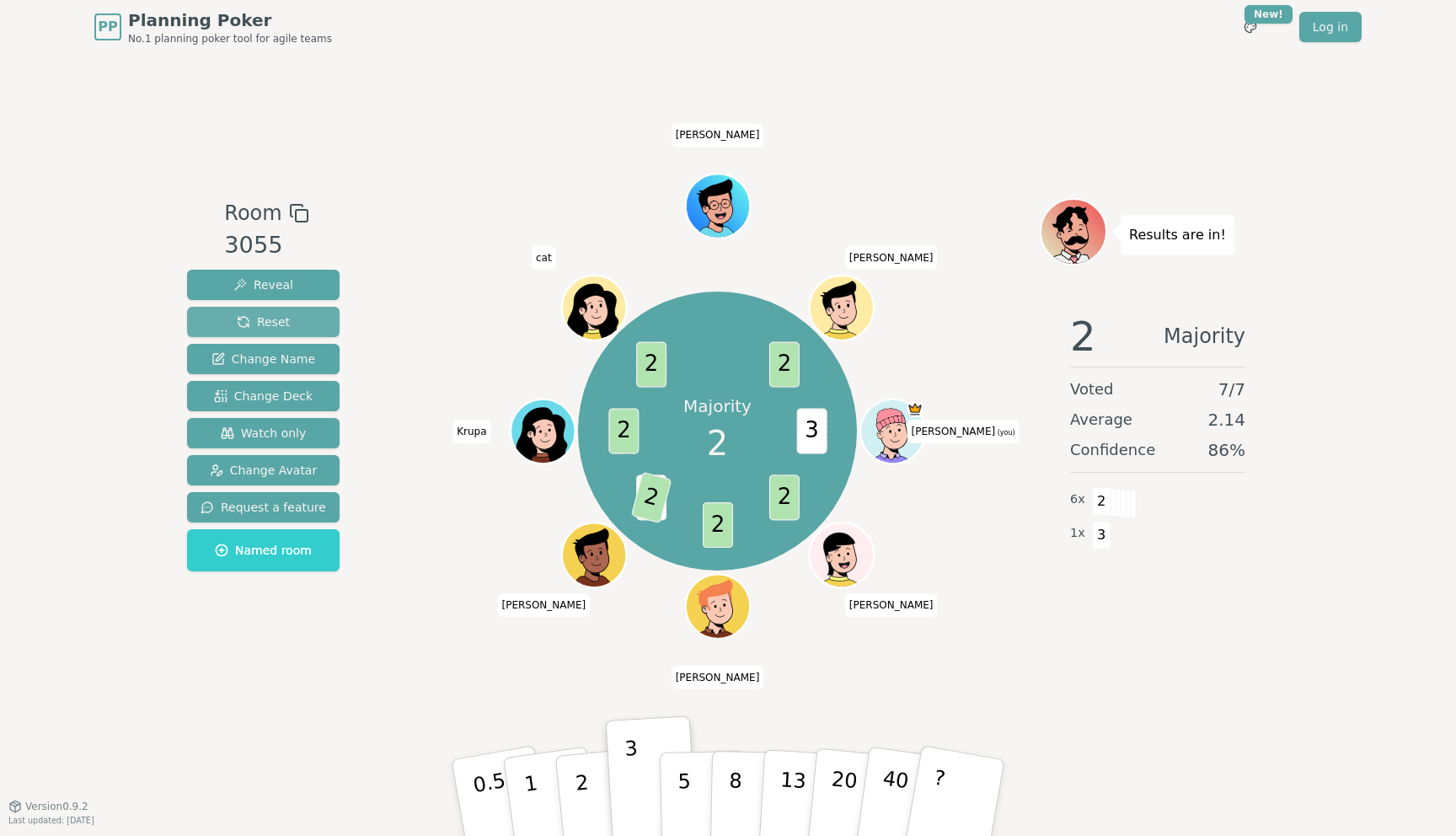
click at [279, 314] on span "Reset" at bounding box center [262, 322] width 53 height 17
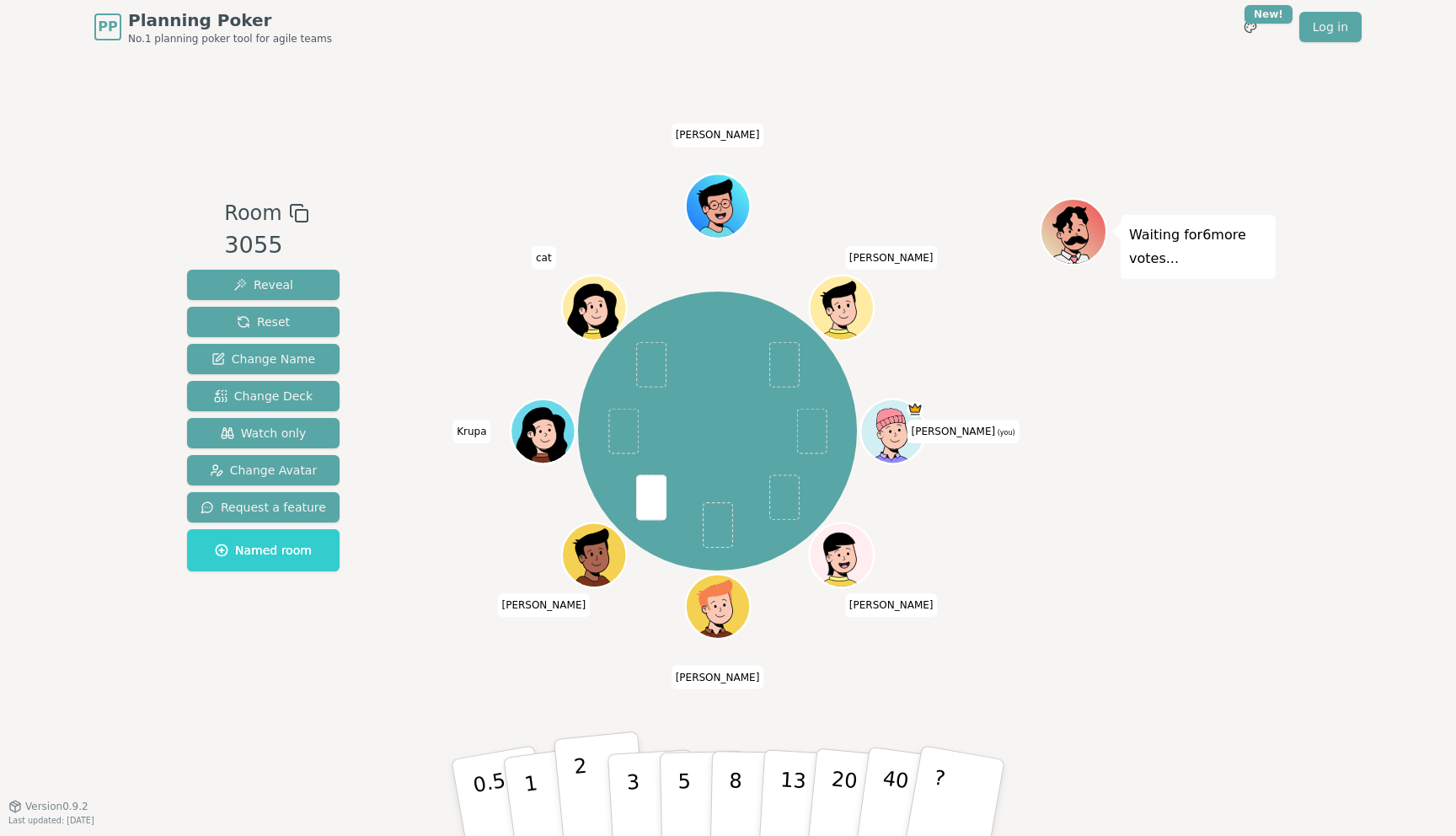
click at [573, 777] on button "2" at bounding box center [601, 799] width 96 height 134
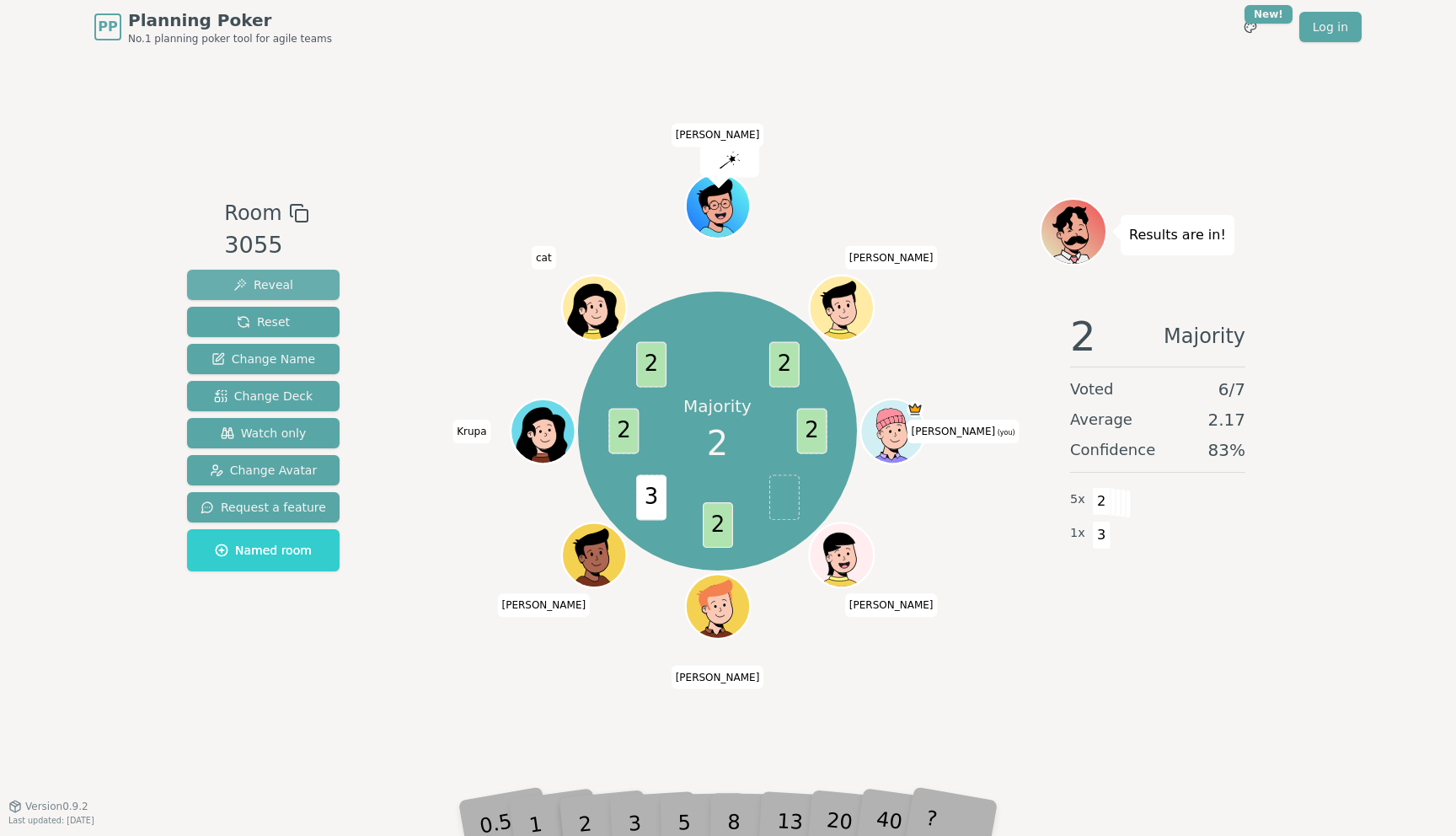
click at [193, 292] on button "Reveal" at bounding box center [262, 285] width 152 height 31
